Goal: Task Accomplishment & Management: Use online tool/utility

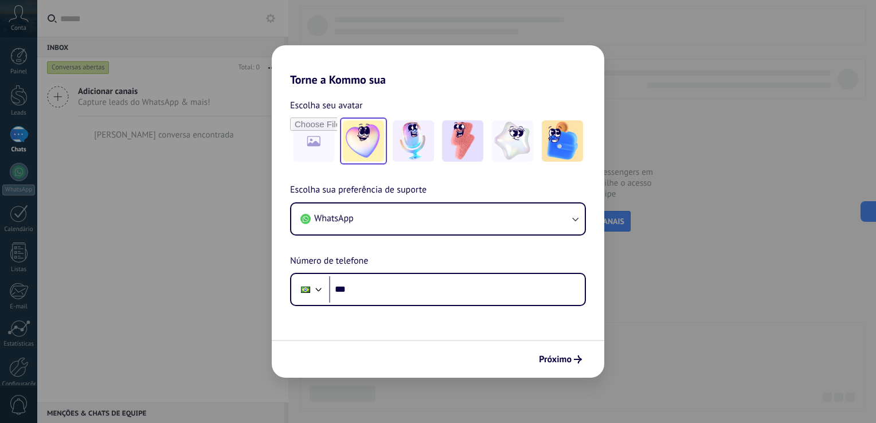
click at [368, 143] on img at bounding box center [363, 140] width 41 height 41
click at [161, 265] on div "Torne a Kommo sua Escolha seu avatar Redefinir Escolha sua preferência de supor…" at bounding box center [438, 211] width 876 height 423
click at [570, 362] on span "Próximo" at bounding box center [555, 359] width 33 height 8
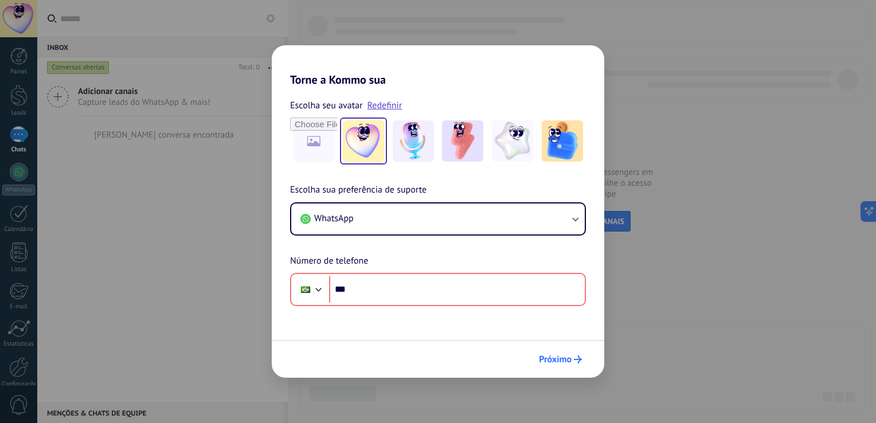
click at [569, 360] on span "Próximo" at bounding box center [555, 359] width 33 height 8
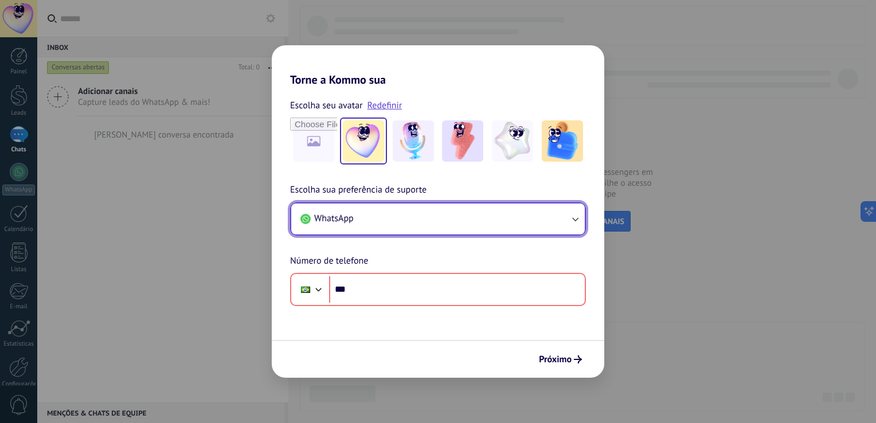
click at [363, 209] on button "WhatsApp" at bounding box center [438, 219] width 294 height 31
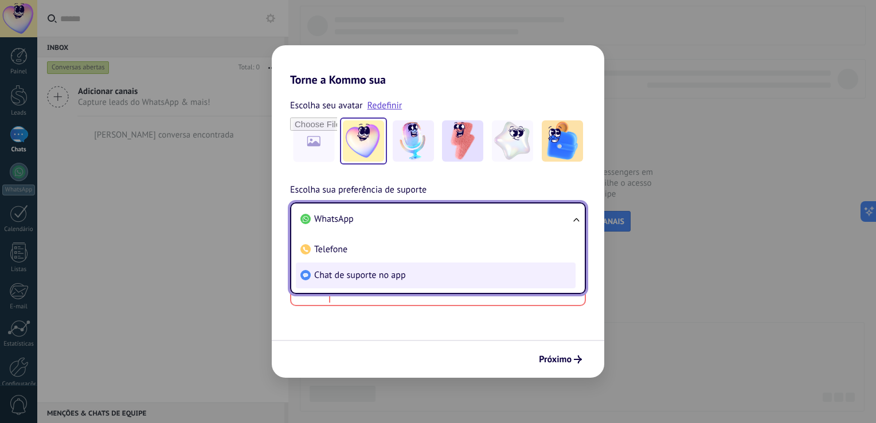
click at [416, 272] on li "Chat de suporte no app" at bounding box center [436, 276] width 280 height 26
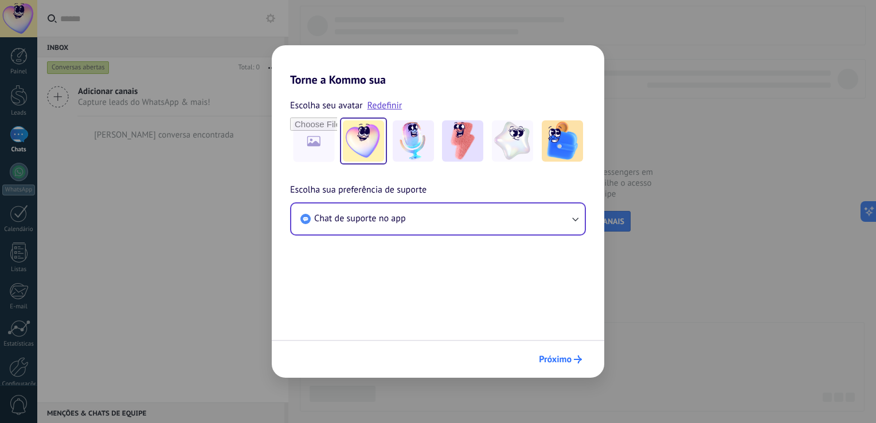
click at [566, 361] on span "Próximo" at bounding box center [555, 359] width 33 height 8
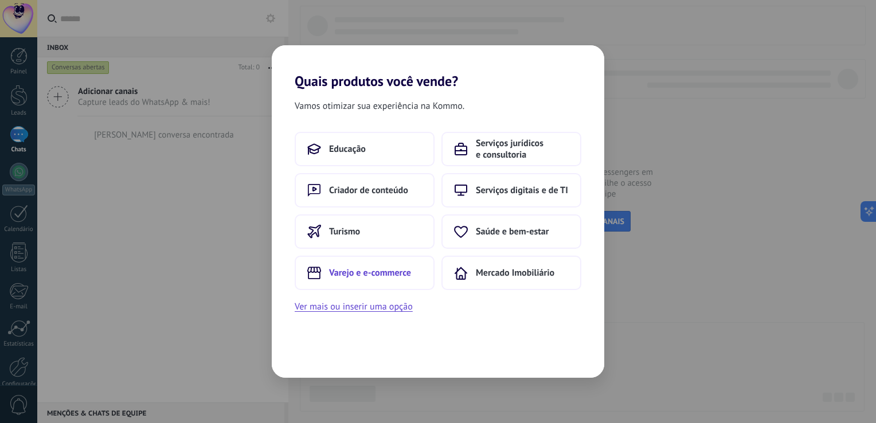
click at [394, 274] on span "Varejo e e-commerce" at bounding box center [370, 272] width 82 height 11
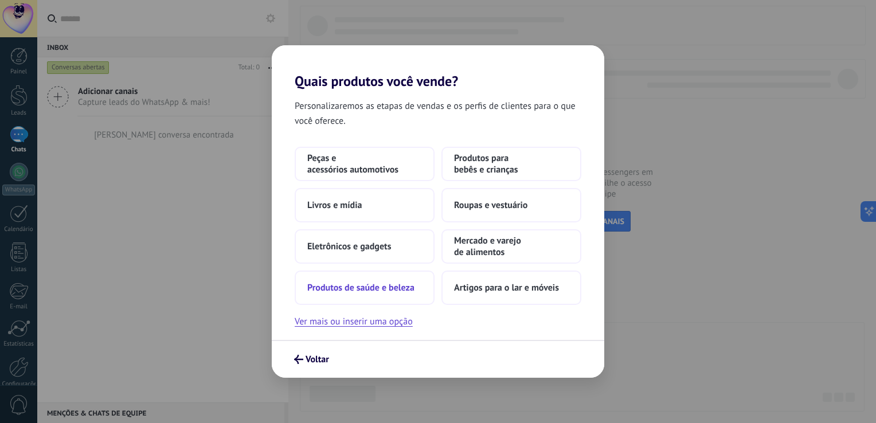
click at [385, 292] on span "Produtos de saúde e beleza" at bounding box center [360, 287] width 107 height 11
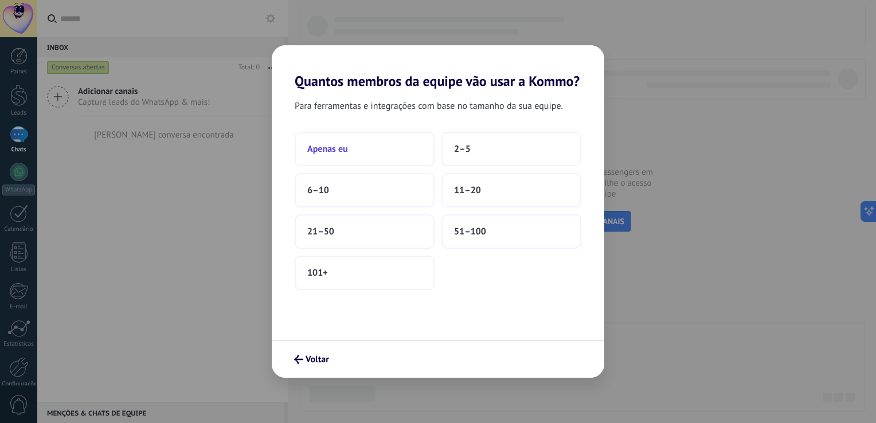
click at [392, 150] on button "Apenas eu" at bounding box center [365, 149] width 140 height 34
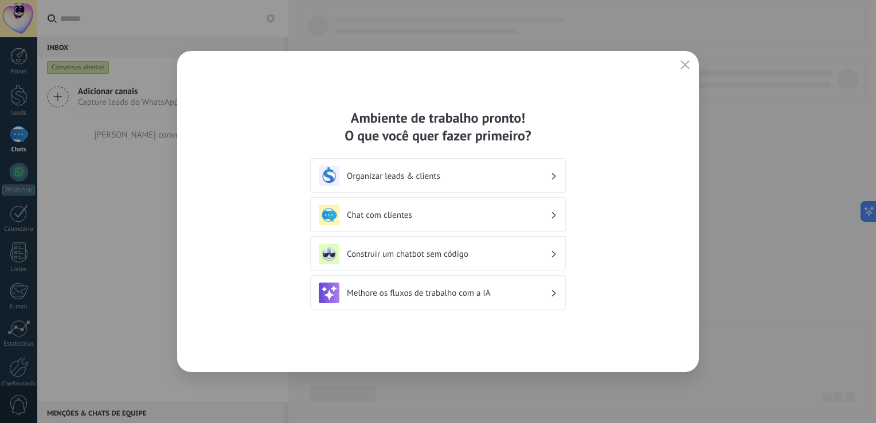
click at [475, 221] on div "Chat com clientes" at bounding box center [438, 215] width 238 height 21
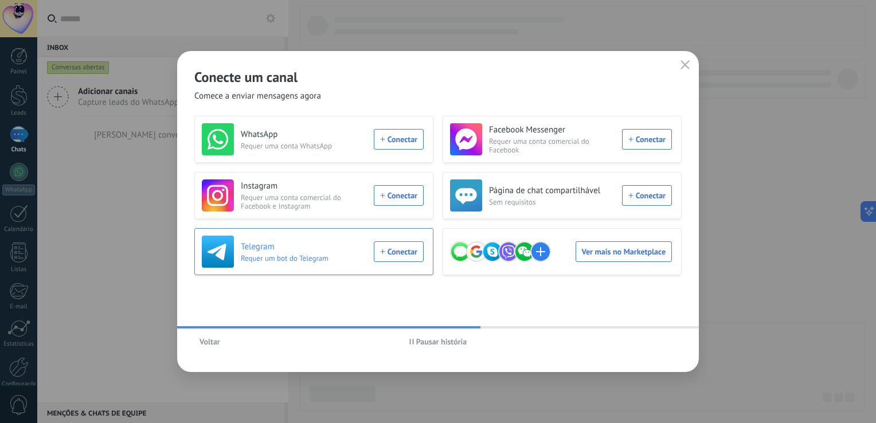
click at [401, 252] on div "Telegram Requer um bot do Telegram Conectar" at bounding box center [313, 252] width 222 height 32
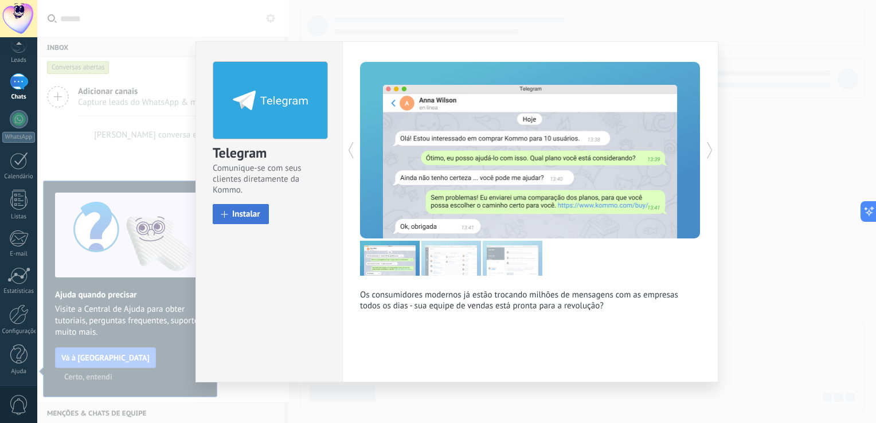
click at [247, 217] on span "Instalar" at bounding box center [246, 214] width 28 height 9
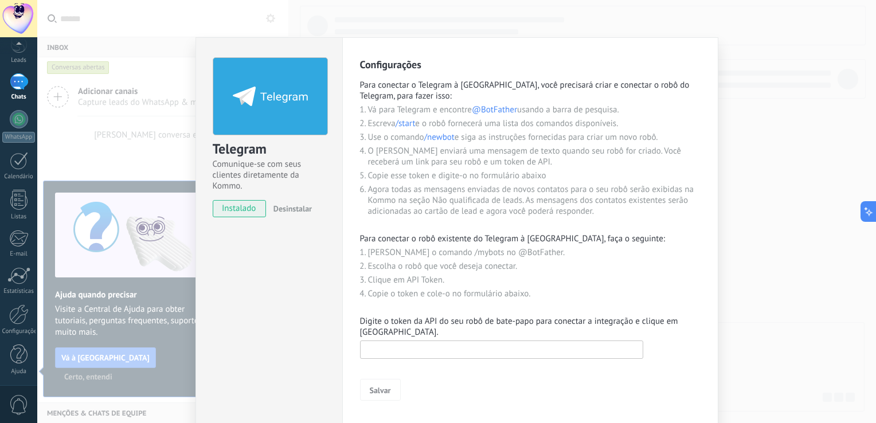
click at [452, 350] on input "text" at bounding box center [501, 350] width 283 height 18
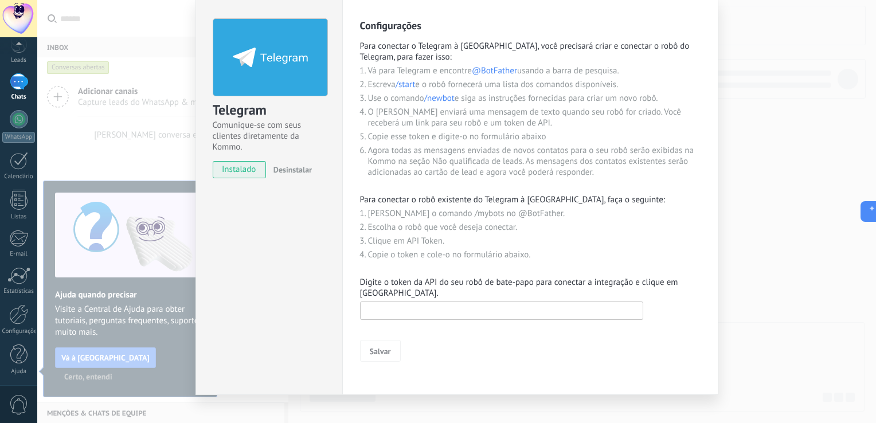
scroll to position [0, 0]
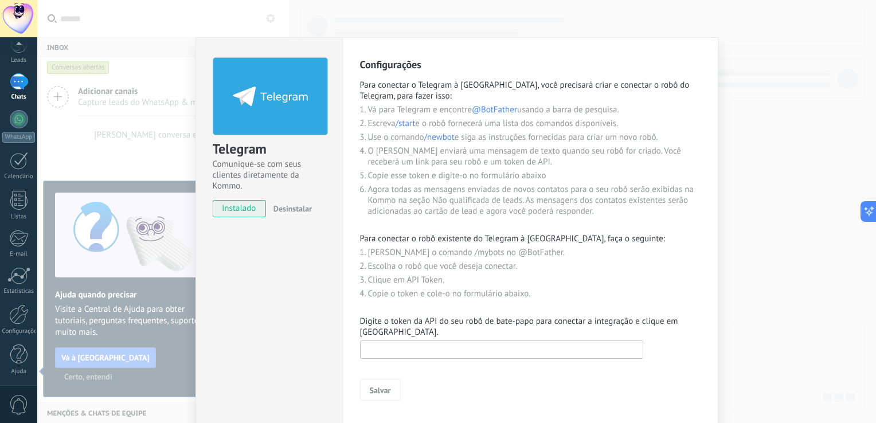
paste input "**********"
type input "**********"
click at [382, 386] on span "Salvar" at bounding box center [380, 390] width 21 height 8
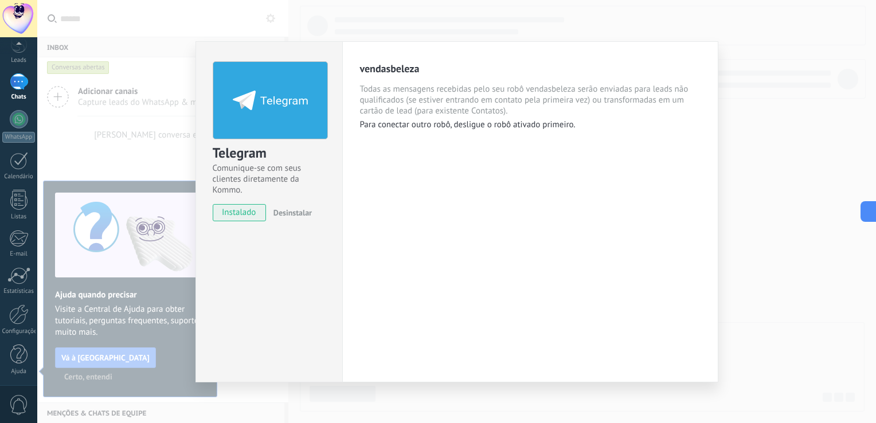
click at [548, 114] on span "Todas as mensagens recebidas pelo seu robô vendasbeleza serão enviadas para lea…" at bounding box center [530, 100] width 341 height 33
click at [383, 73] on div "vendasbeleza" at bounding box center [530, 68] width 341 height 13
click at [302, 107] on icon at bounding box center [270, 100] width 75 height 19
click at [292, 214] on span "Desinstalar" at bounding box center [292, 213] width 38 height 10
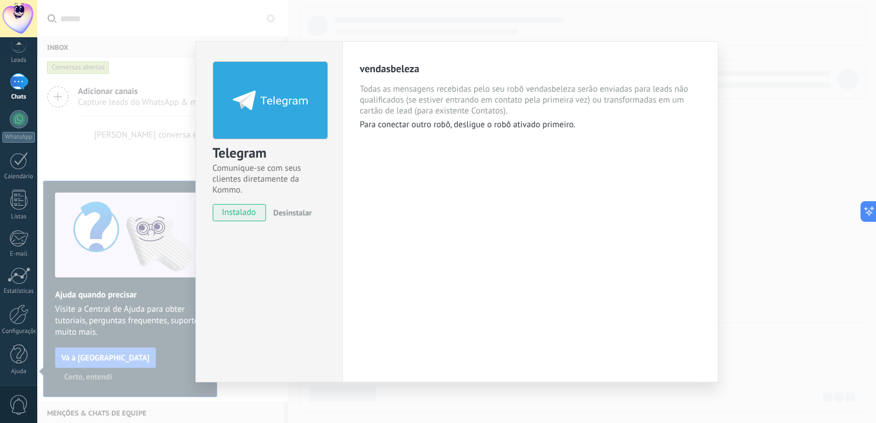
click at [526, 174] on div "vendasbeleza Todas as mensagens recebidas pelo seu robô vendasbeleza serão envi…" at bounding box center [530, 211] width 376 height 341
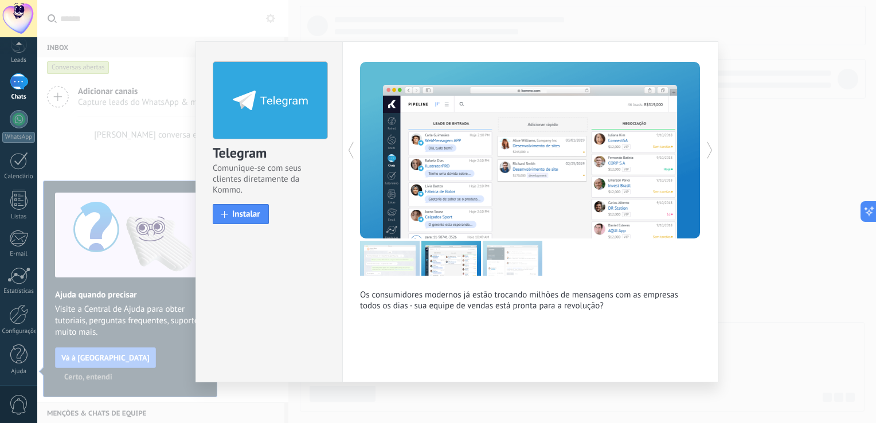
click at [286, 179] on span "Comunique-se com seus clientes diretamente da Kommo." at bounding box center [269, 179] width 113 height 33
click at [278, 139] on div at bounding box center [270, 100] width 115 height 78
click at [709, 150] on icon at bounding box center [709, 150] width 11 height 23
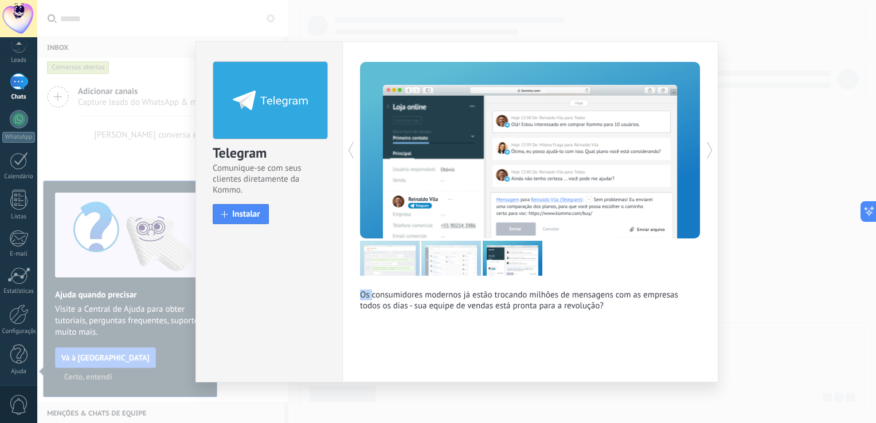
click at [709, 150] on icon at bounding box center [709, 150] width 11 height 23
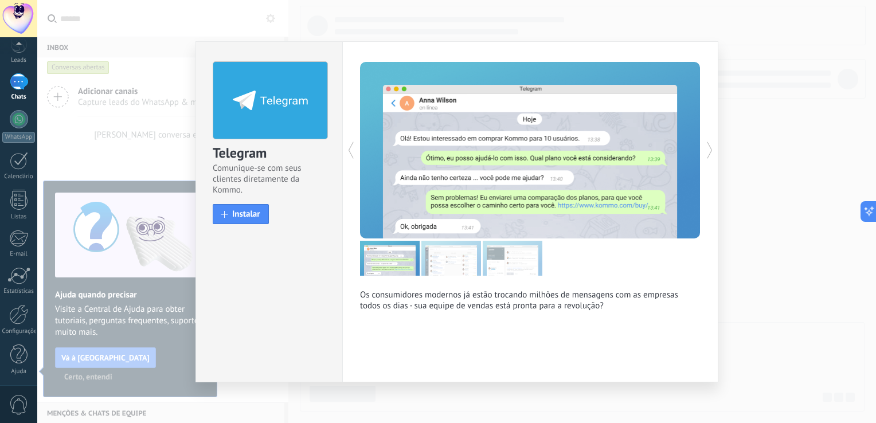
click at [709, 150] on icon at bounding box center [709, 150] width 11 height 23
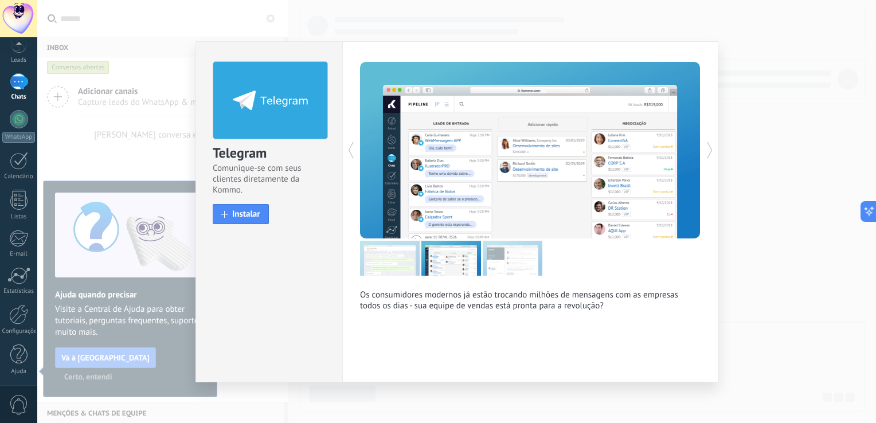
click at [709, 150] on icon at bounding box center [709, 150] width 11 height 23
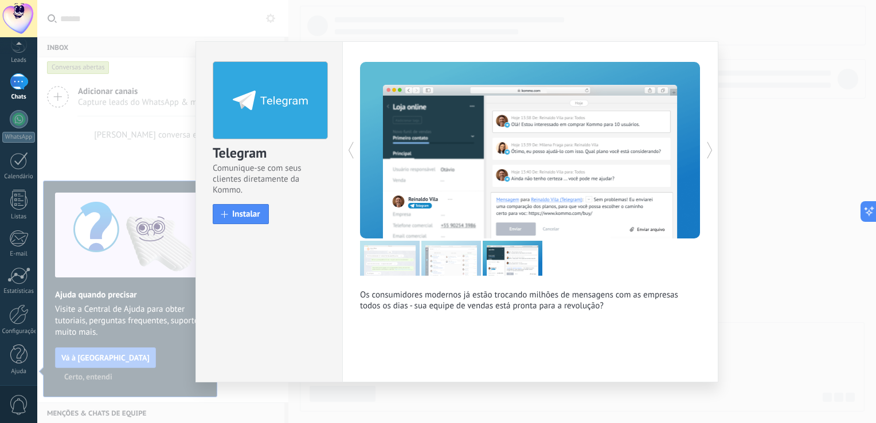
click at [709, 150] on icon at bounding box center [709, 150] width 11 height 23
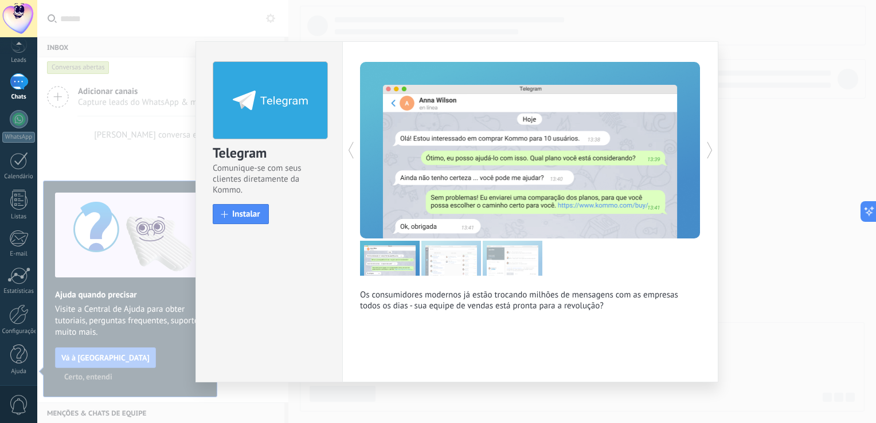
click at [709, 150] on icon at bounding box center [709, 150] width 11 height 23
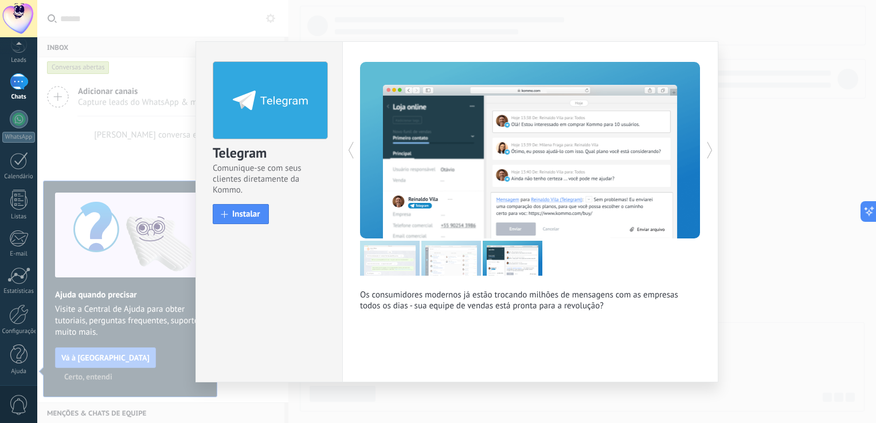
click at [709, 150] on icon at bounding box center [709, 150] width 11 height 23
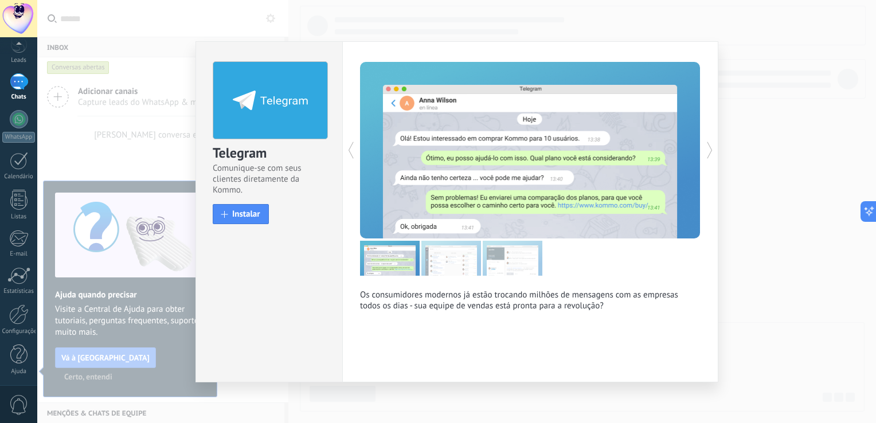
click at [709, 150] on icon at bounding box center [709, 150] width 11 height 23
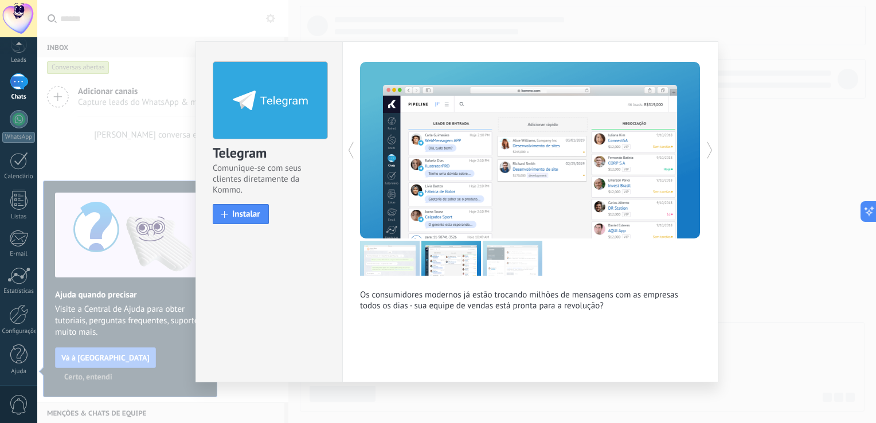
click at [709, 150] on icon at bounding box center [709, 150] width 11 height 23
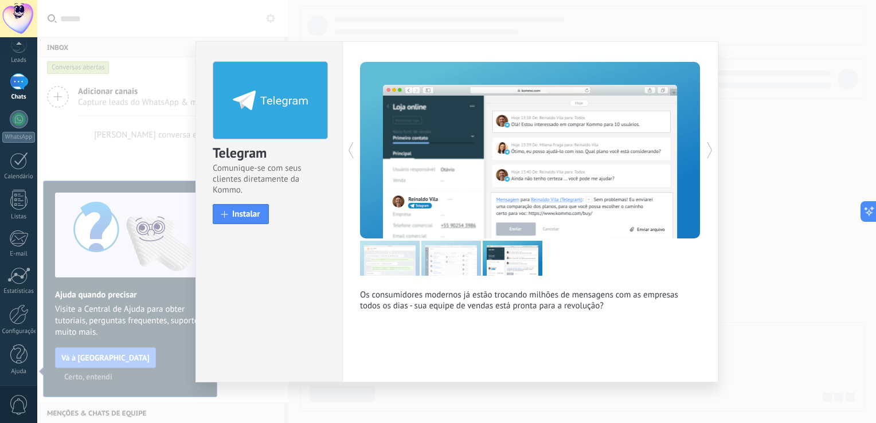
click at [709, 150] on icon at bounding box center [709, 150] width 11 height 23
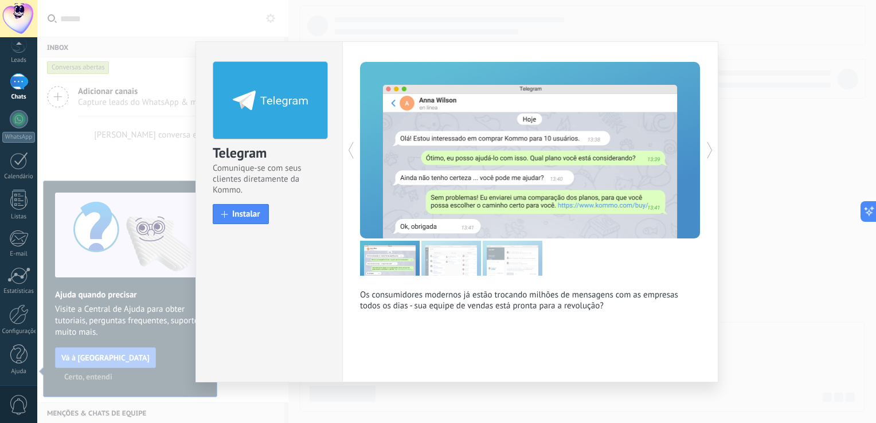
click at [709, 150] on icon at bounding box center [709, 150] width 11 height 23
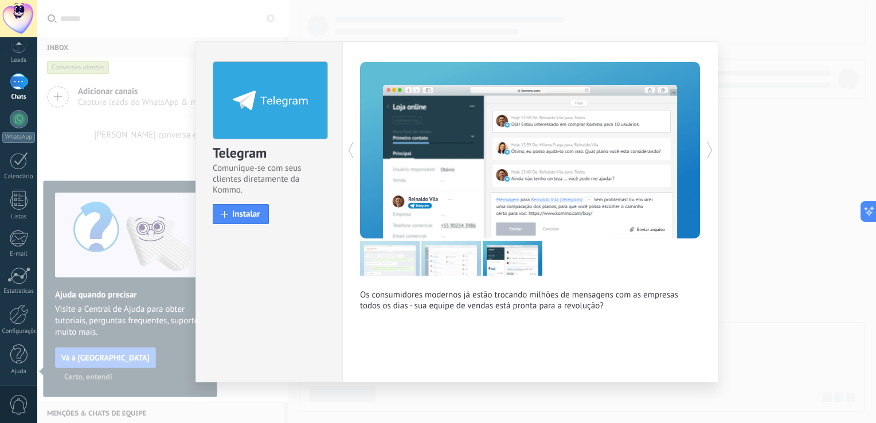
click at [709, 150] on icon at bounding box center [709, 150] width 11 height 23
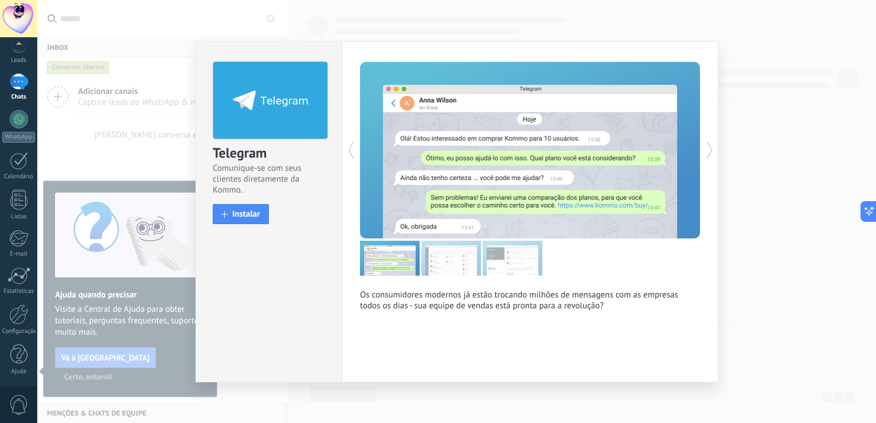
click at [709, 150] on icon at bounding box center [709, 150] width 11 height 23
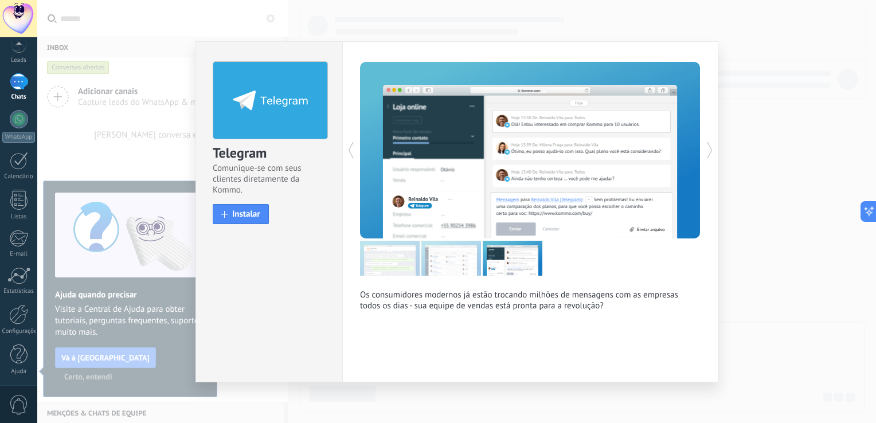
click at [709, 150] on icon at bounding box center [709, 150] width 11 height 23
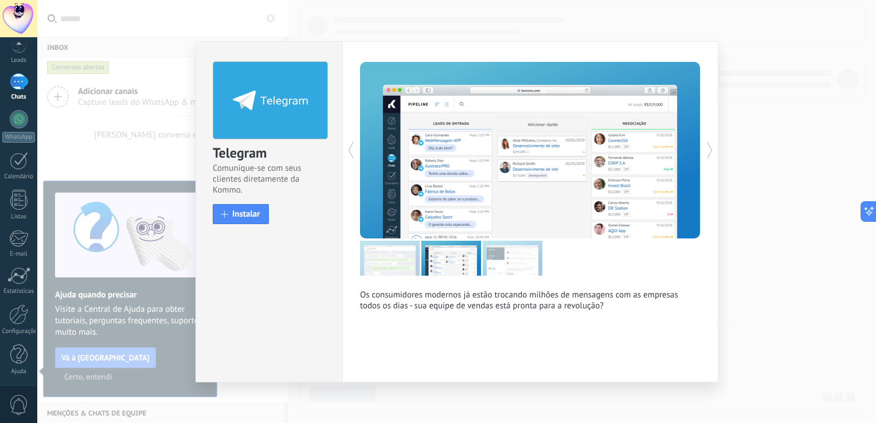
click at [709, 150] on icon at bounding box center [709, 150] width 11 height 23
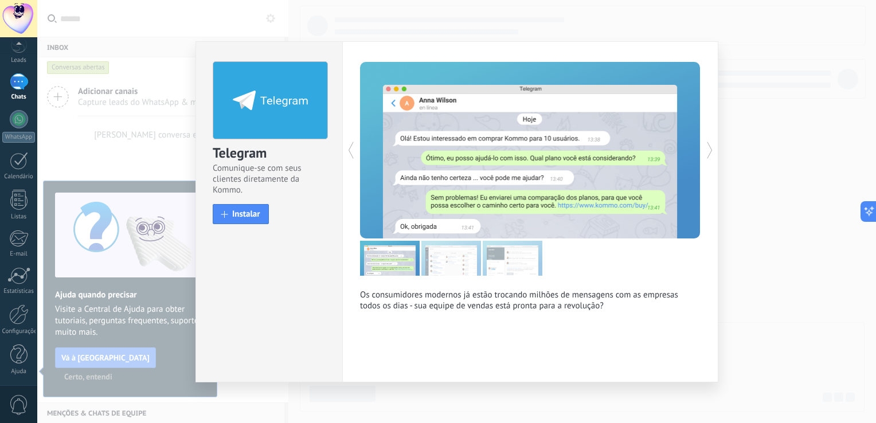
click at [709, 150] on icon at bounding box center [709, 150] width 11 height 23
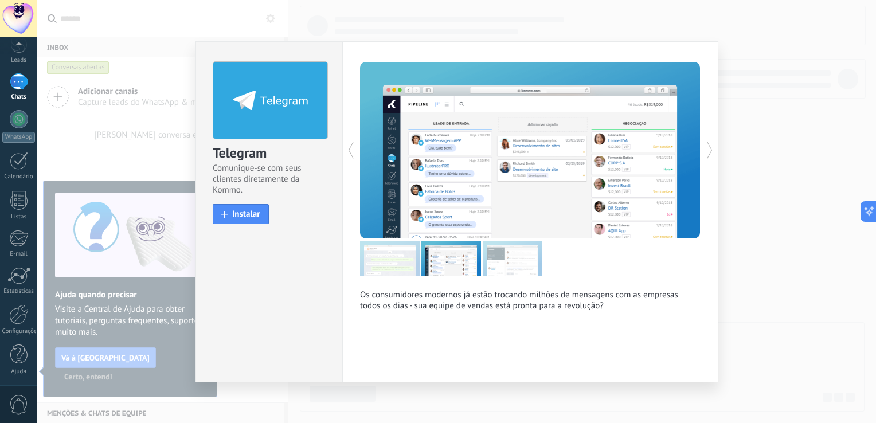
click at [709, 150] on icon at bounding box center [709, 150] width 11 height 23
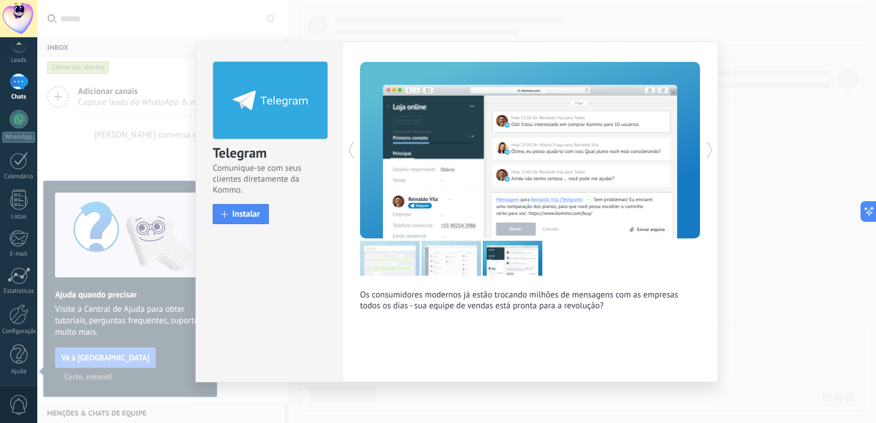
drag, startPoint x: 709, startPoint y: 150, endPoint x: 479, endPoint y: 296, distance: 272.4
click at [517, 315] on p "Os consumidores modernos já estão trocando milhões de mensagens com as empresas…" at bounding box center [530, 306] width 341 height 33
click at [262, 237] on div "Telegram Comunique-se com seus clientes diretamente da Kommo. install Instalar" at bounding box center [268, 211] width 147 height 341
click at [318, 130] on div at bounding box center [270, 100] width 115 height 78
click at [360, 148] on div at bounding box center [445, 150] width 170 height 177
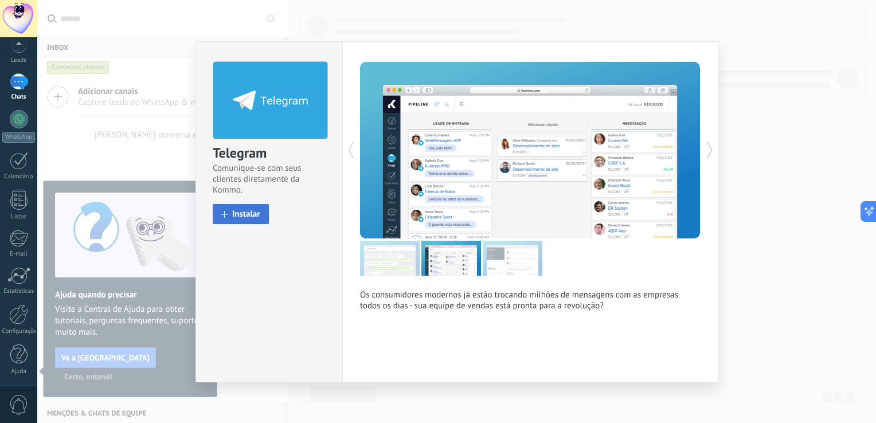
click at [241, 208] on button "Instalar" at bounding box center [241, 214] width 56 height 20
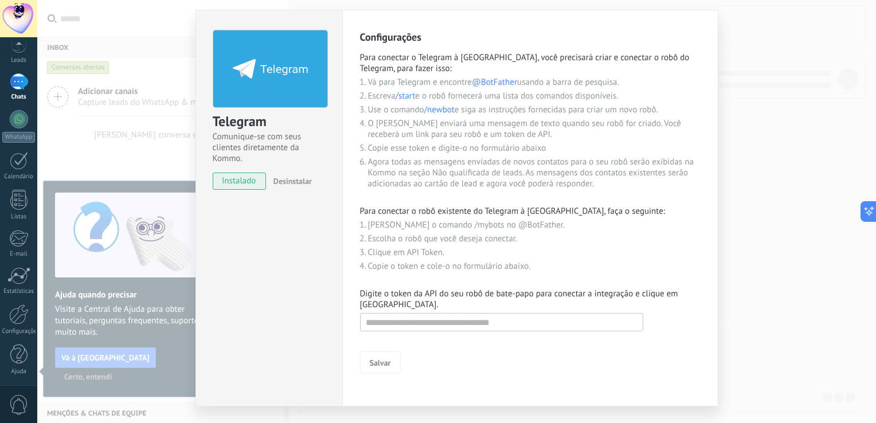
scroll to position [53, 0]
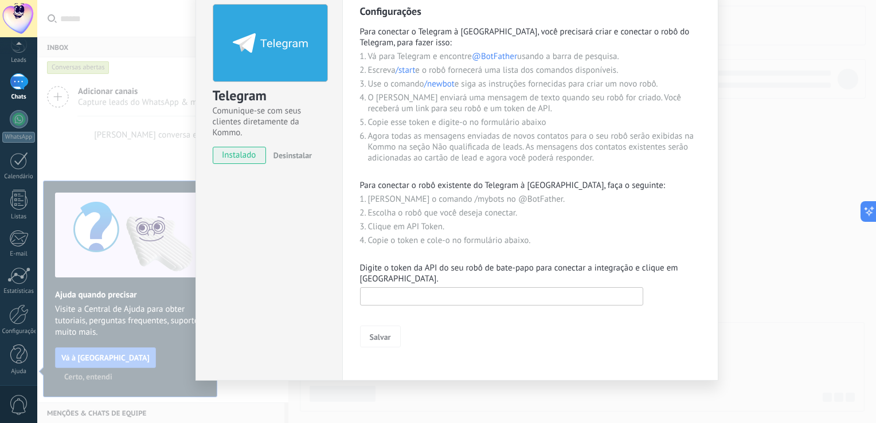
click at [438, 300] on input "text" at bounding box center [501, 296] width 283 height 18
paste input "**********"
type input "**********"
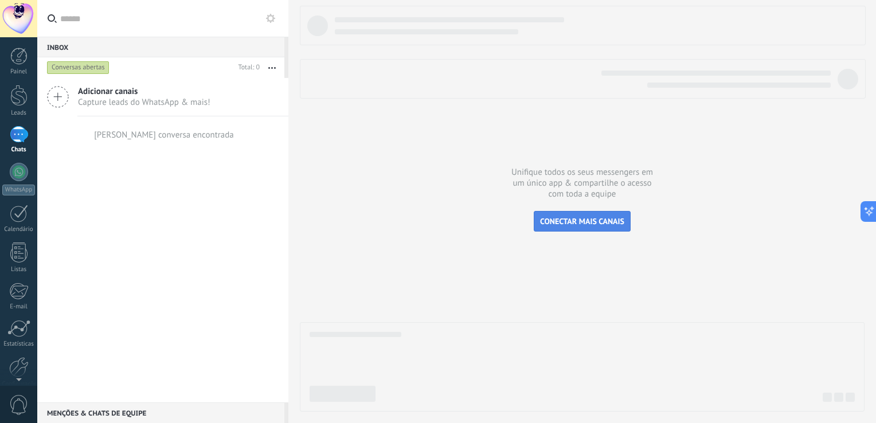
click at [595, 225] on span "CONECTAR MAIS CANAIS" at bounding box center [582, 221] width 84 height 10
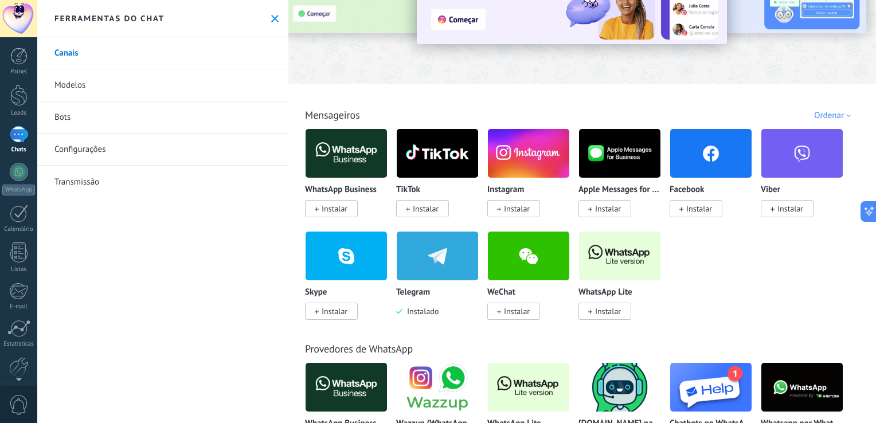
scroll to position [115, 0]
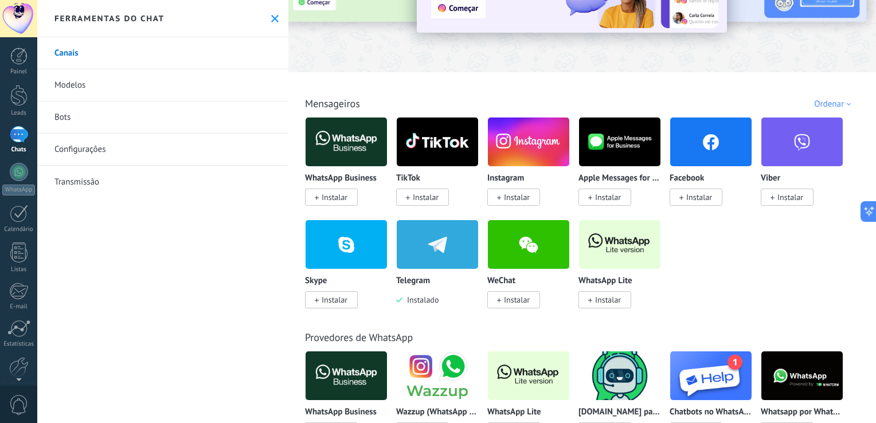
click at [439, 250] on img at bounding box center [437, 245] width 81 height 56
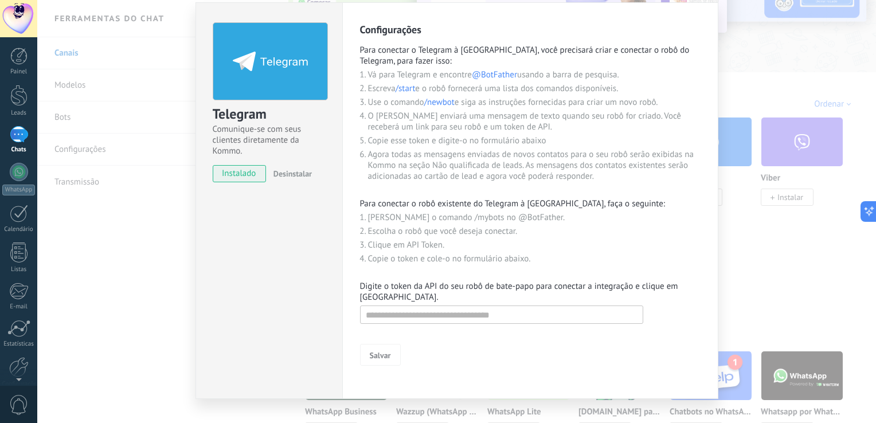
scroll to position [53, 0]
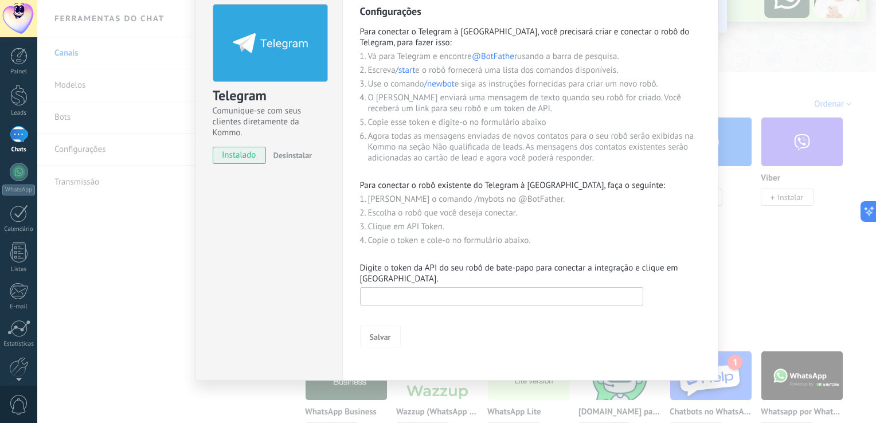
click at [443, 297] on input "text" at bounding box center [501, 296] width 283 height 18
paste input "**********"
type input "**********"
click at [370, 335] on span "Salvar" at bounding box center [380, 337] width 21 height 8
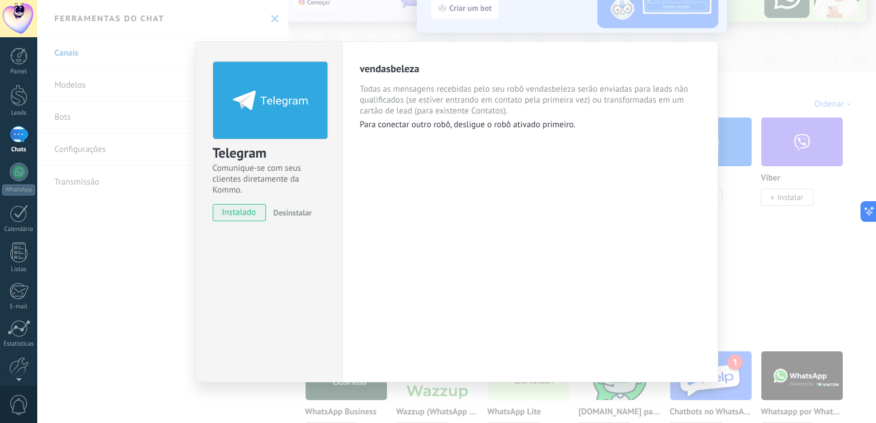
scroll to position [0, 0]
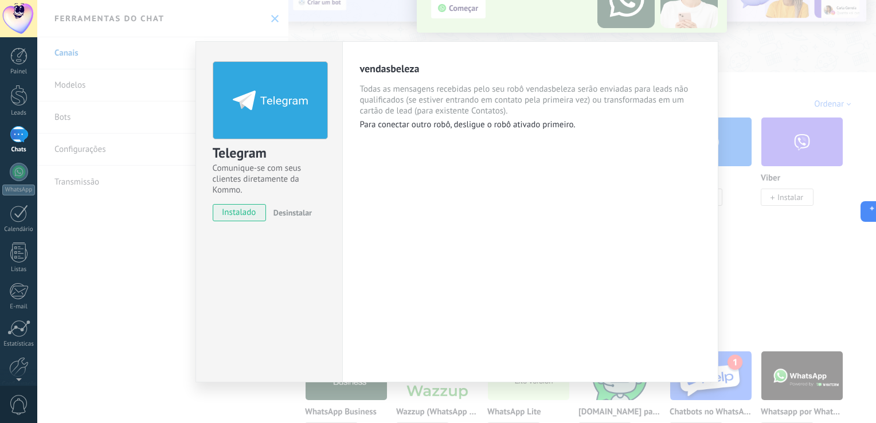
click at [553, 130] on p "Para conectar outro robô, desligue o robô ativado primeiro." at bounding box center [530, 124] width 341 height 11
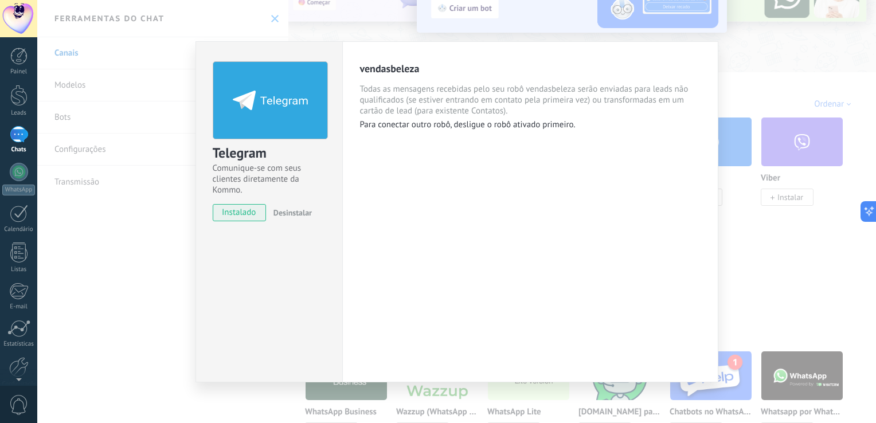
click at [590, 116] on span "Todas as mensagens recebidas pelo seu robô vendasbeleza serão enviadas para lea…" at bounding box center [530, 100] width 341 height 33
click at [553, 123] on p "Para conectar outro robô, desligue o robô ativado primeiro." at bounding box center [530, 124] width 341 height 11
click at [244, 205] on span "instalado" at bounding box center [239, 212] width 52 height 17
click at [239, 212] on span "instalado" at bounding box center [239, 212] width 52 height 17
click at [260, 94] on icon at bounding box center [270, 100] width 75 height 19
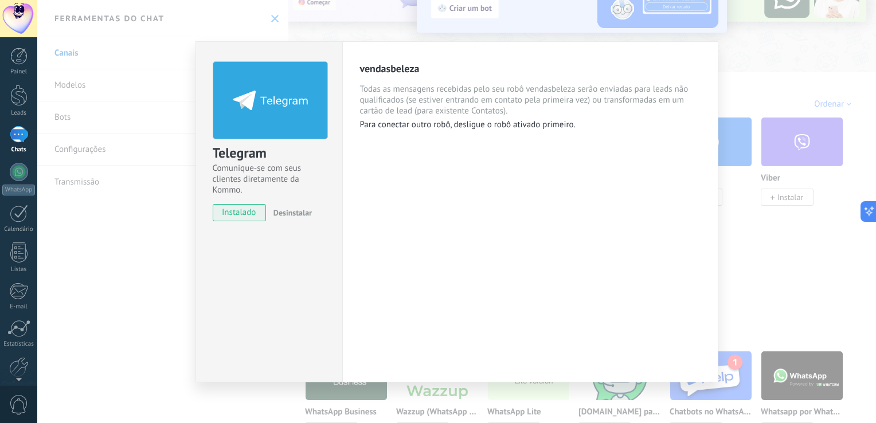
click at [725, 49] on div "Telegram Comunique-se com seus clientes diretamente da Kommo. instalado Desinst…" at bounding box center [456, 211] width 839 height 423
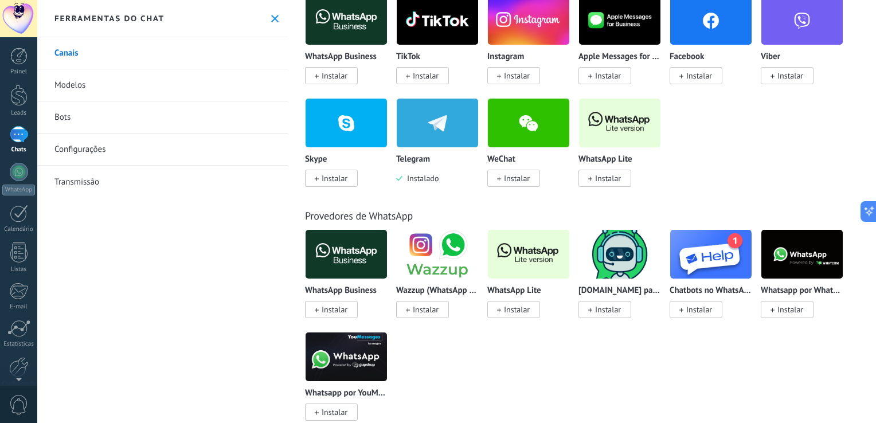
scroll to position [229, 0]
